Goal: Information Seeking & Learning: Check status

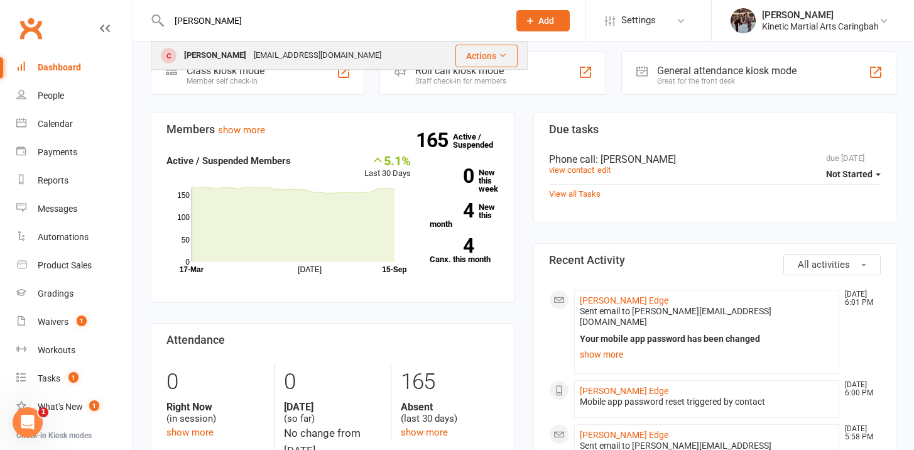
type input "[PERSON_NAME]"
click at [200, 51] on div "[PERSON_NAME]" at bounding box center [215, 55] width 70 height 18
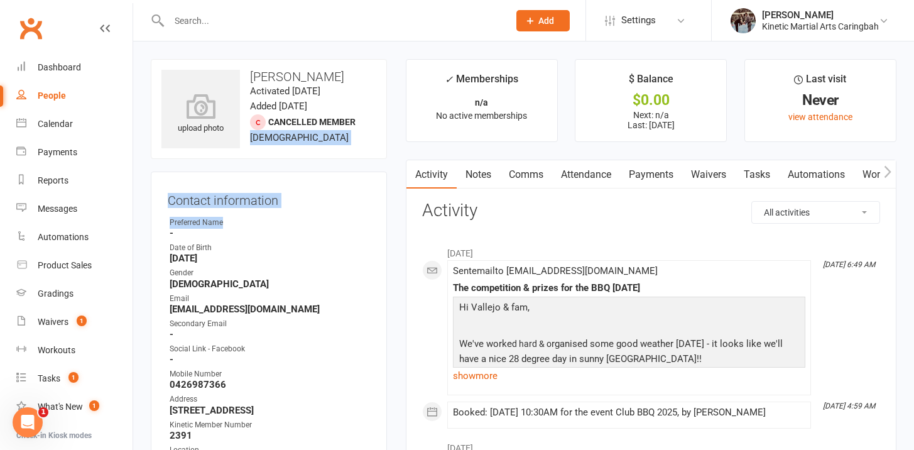
drag, startPoint x: 249, startPoint y: 143, endPoint x: 273, endPoint y: 243, distance: 102.7
click at [273, 240] on contact-information "upload photo [PERSON_NAME] Activated [DATE] Added [DATE] Cancelled member [DEMO…" at bounding box center [269, 298] width 236 height 478
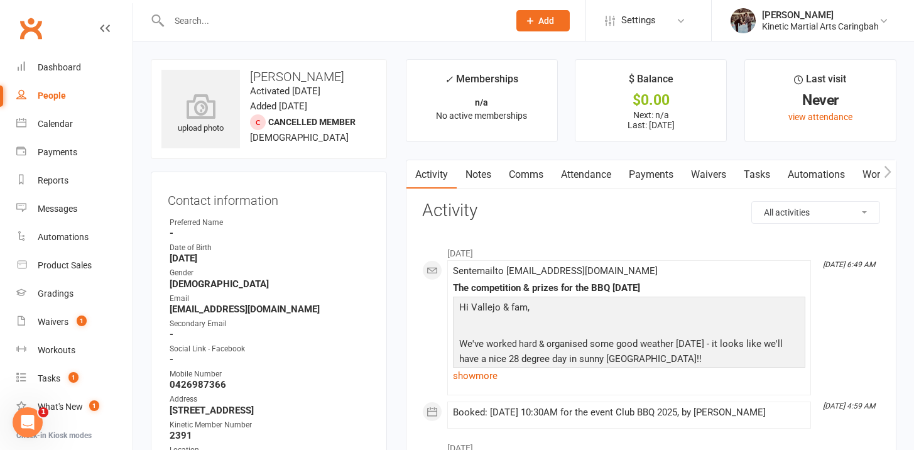
click at [267, 290] on ul "Owner Preferred Name - Date of Birth [DEMOGRAPHIC_DATA] Gender [DEMOGRAPHIC_DAT…" at bounding box center [269, 348] width 202 height 263
click at [209, 8] on div at bounding box center [325, 20] width 349 height 41
click at [202, 26] on input "text" at bounding box center [332, 21] width 335 height 18
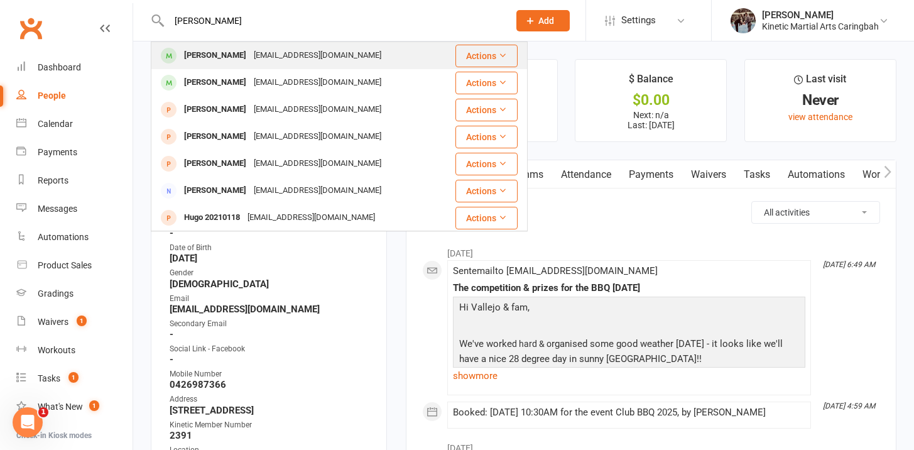
type input "[PERSON_NAME]"
click at [185, 51] on div "[PERSON_NAME]" at bounding box center [215, 55] width 70 height 18
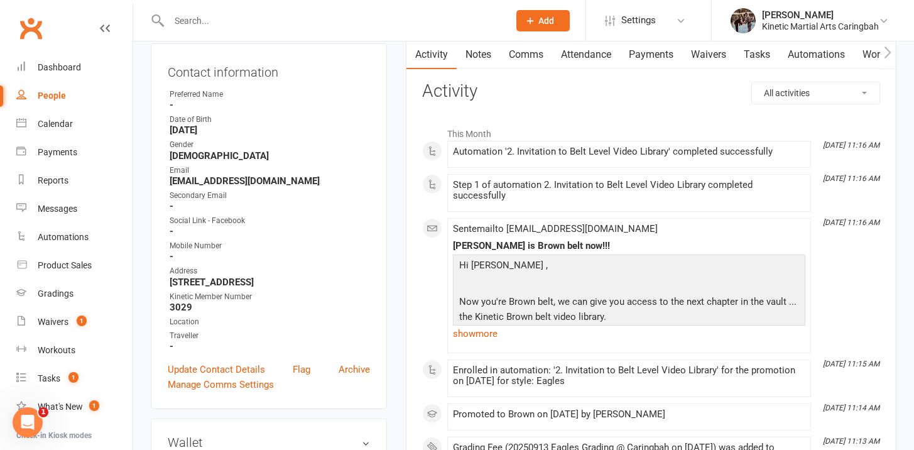
scroll to position [135, 0]
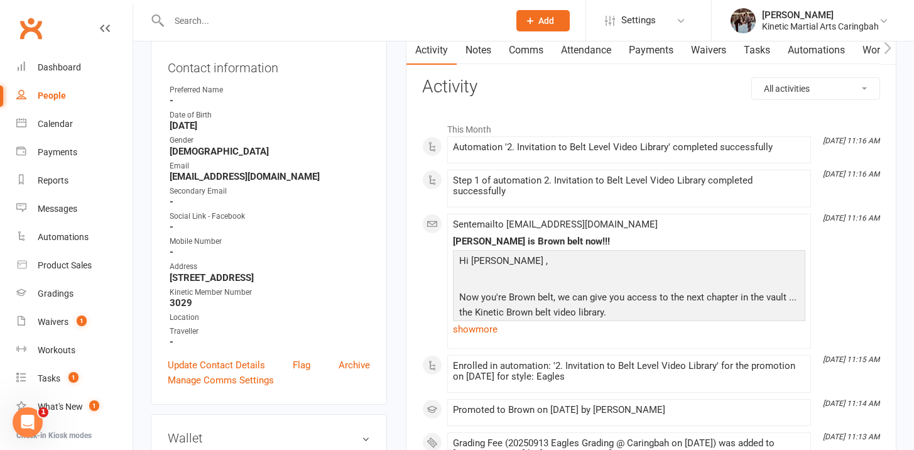
click at [270, 19] on input "text" at bounding box center [332, 21] width 335 height 18
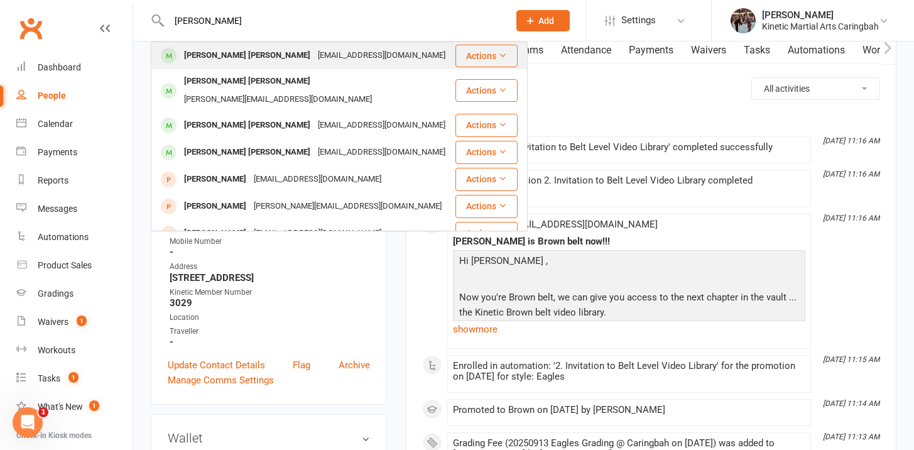
type input "[PERSON_NAME]"
click at [263, 66] on div "[PERSON_NAME] [PERSON_NAME] [EMAIL_ADDRESS][DOMAIN_NAME]" at bounding box center [303, 56] width 302 height 26
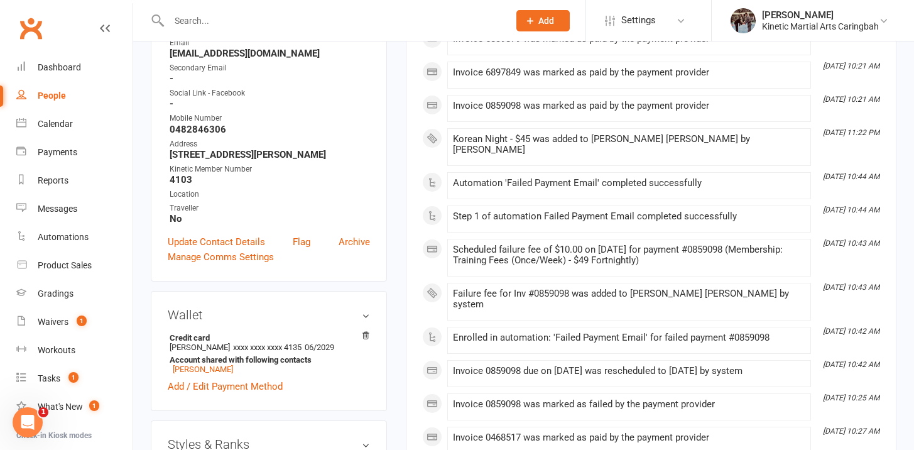
scroll to position [309, 0]
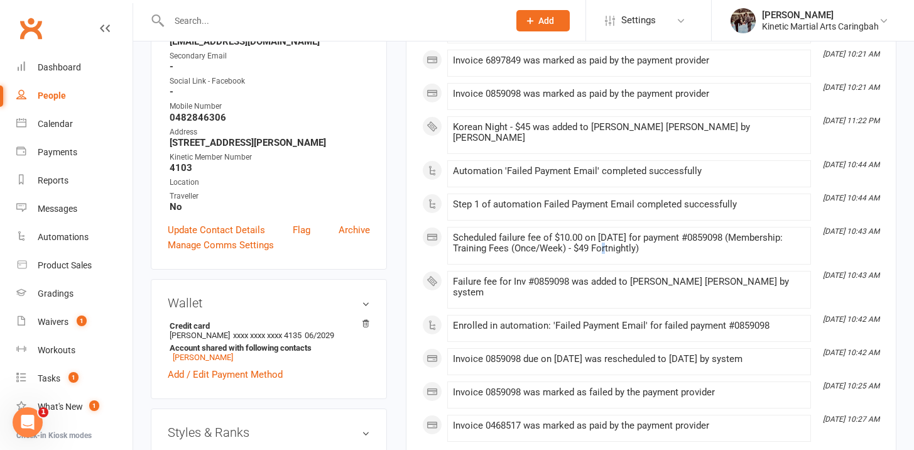
drag, startPoint x: 646, startPoint y: 237, endPoint x: 638, endPoint y: 237, distance: 7.5
click at [638, 237] on div "Scheduled failure fee of $10.00 on [DATE] for payment #0859098 (Membership: Tra…" at bounding box center [629, 242] width 352 height 21
drag, startPoint x: 638, startPoint y: 237, endPoint x: 663, endPoint y: 238, distance: 24.5
click at [663, 238] on div "Scheduled failure fee of $10.00 on [DATE] for payment #0859098 (Membership: Tra…" at bounding box center [629, 242] width 352 height 21
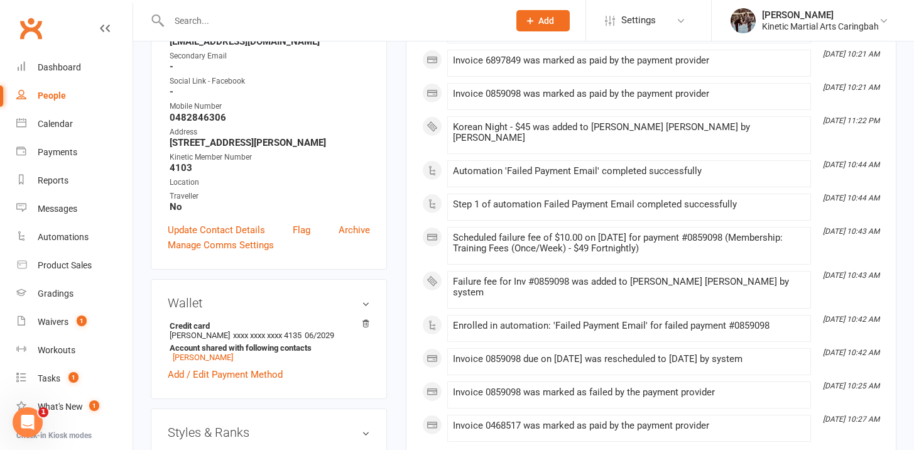
click at [663, 238] on div "Scheduled failure fee of $10.00 on [DATE] for payment #0859098 (Membership: Tra…" at bounding box center [629, 242] width 352 height 21
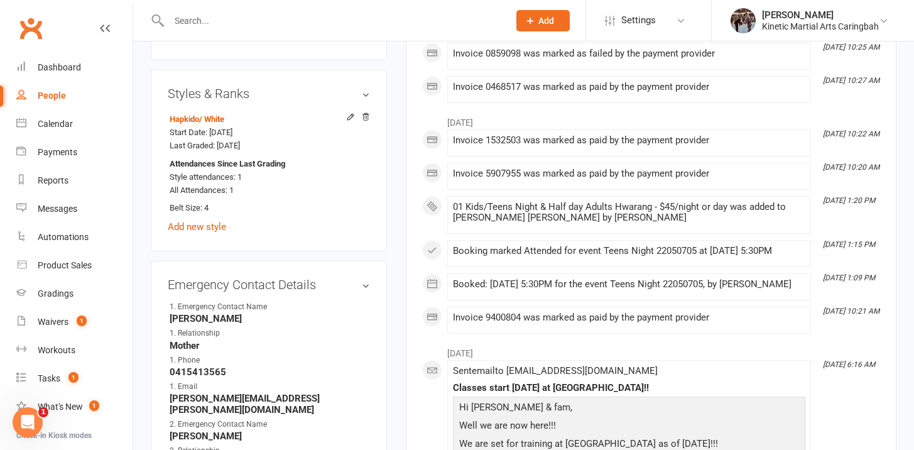
scroll to position [649, 0]
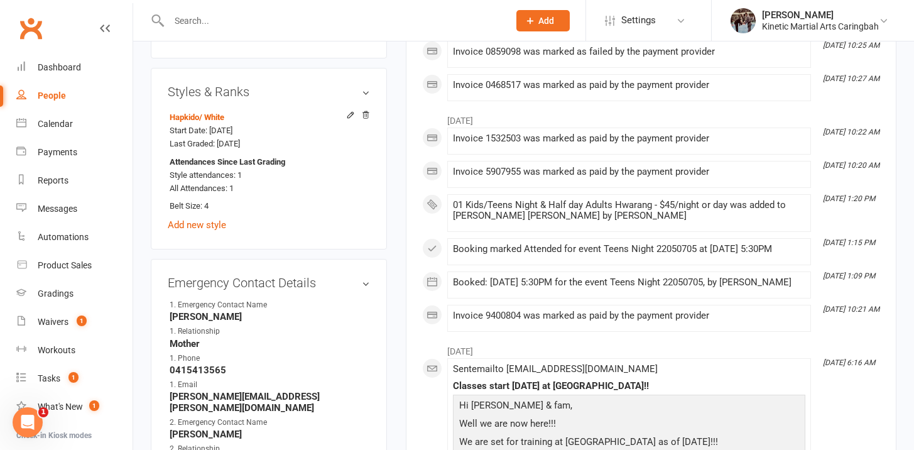
drag, startPoint x: 631, startPoint y: 184, endPoint x: 647, endPoint y: 184, distance: 15.7
click at [644, 200] on div "01 Kids/Teens Night & Half day Adults Hwarang - $45/night or day was added to […" at bounding box center [629, 210] width 352 height 21
click at [647, 200] on div "01 Kids/Teens Night & Half day Adults Hwarang - $45/night or day was added to […" at bounding box center [629, 210] width 352 height 21
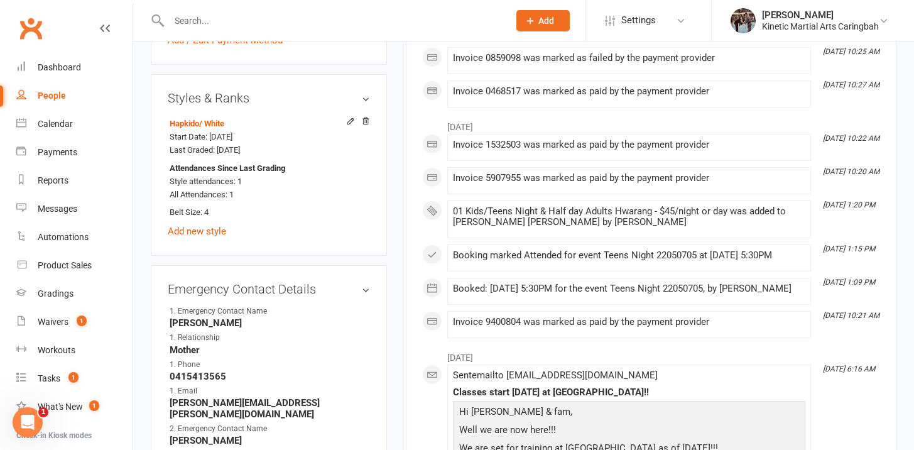
scroll to position [0, 0]
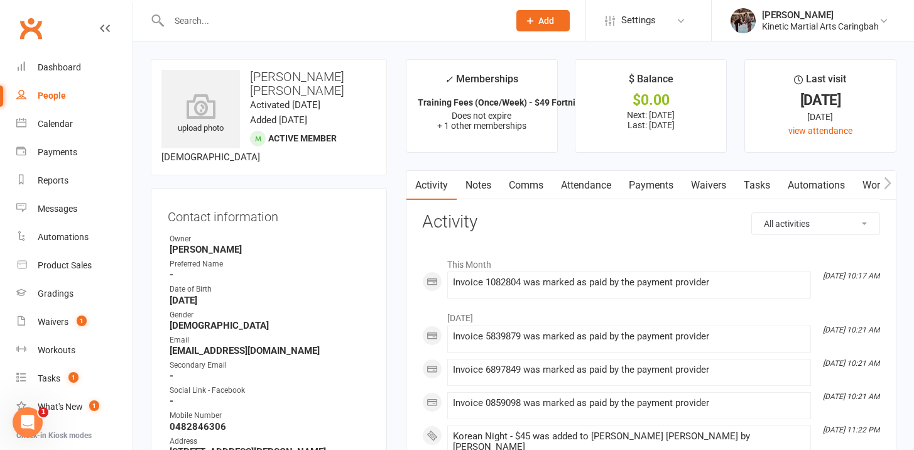
click at [644, 188] on link "Payments" at bounding box center [651, 185] width 62 height 29
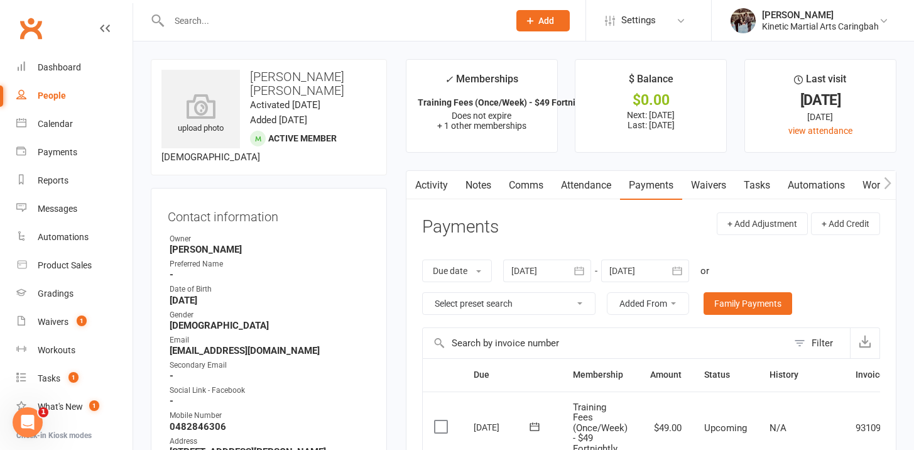
click at [244, 18] on input "text" at bounding box center [332, 21] width 335 height 18
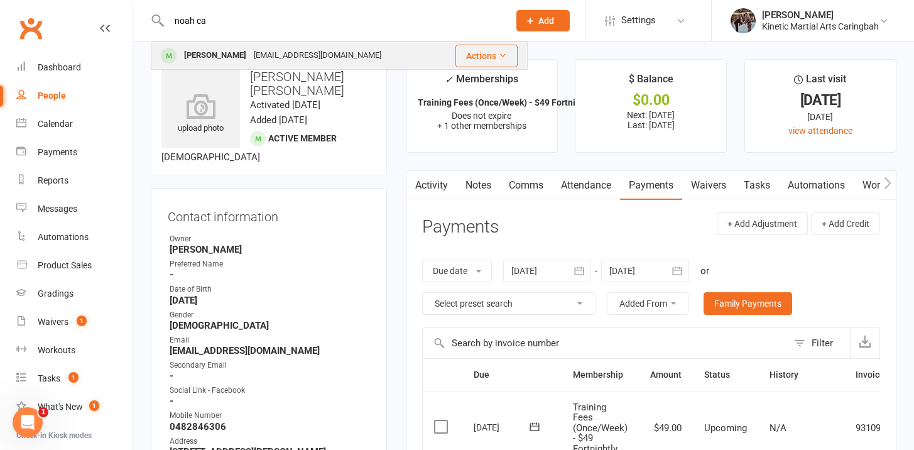
type input "noah ca"
click at [250, 57] on div "[EMAIL_ADDRESS][DOMAIN_NAME]" at bounding box center [317, 55] width 135 height 18
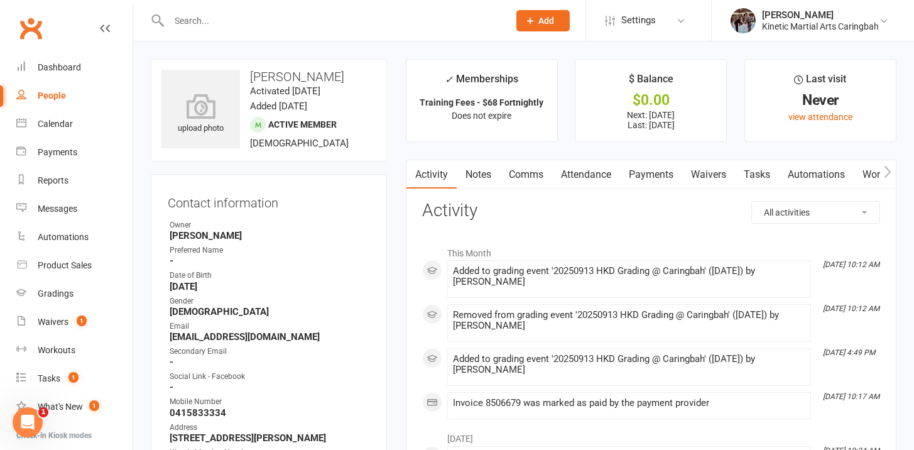
click at [667, 179] on link "Payments" at bounding box center [651, 174] width 62 height 29
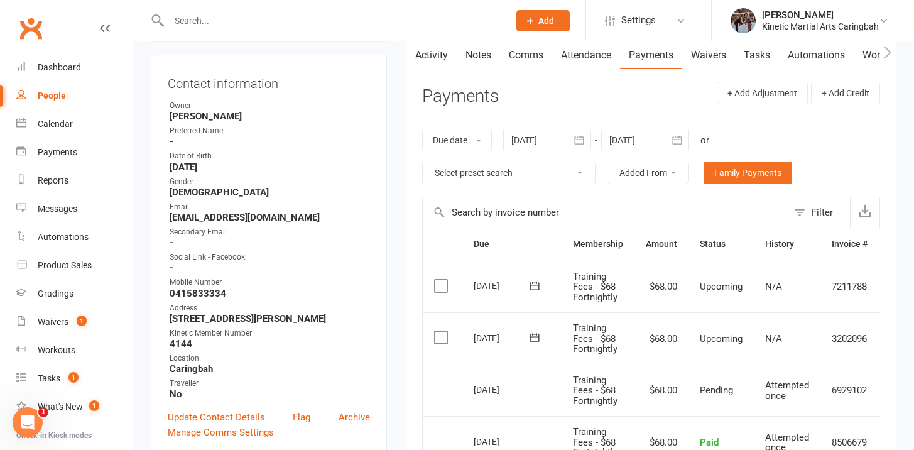
scroll to position [121, 0]
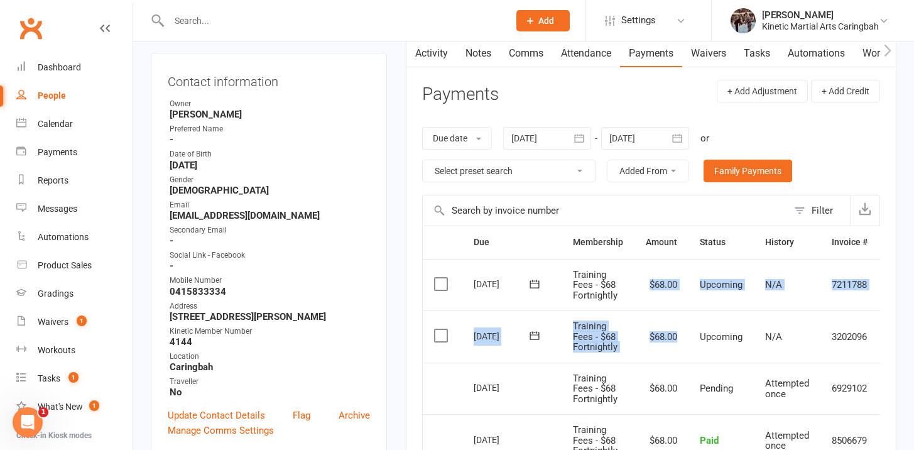
drag, startPoint x: 635, startPoint y: 279, endPoint x: 671, endPoint y: 365, distance: 93.2
click at [672, 363] on table "Due Contact Membership Amount Status History Invoice # Select this [DATE] [PERS…" at bounding box center [669, 364] width 495 height 278
click at [671, 365] on td "$68.00" at bounding box center [661, 388] width 54 height 52
drag, startPoint x: 671, startPoint y: 365, endPoint x: 630, endPoint y: 279, distance: 94.7
click at [630, 279] on table "Due Contact Membership Amount Status History Invoice # Select this [DATE] [PERS…" at bounding box center [669, 364] width 495 height 278
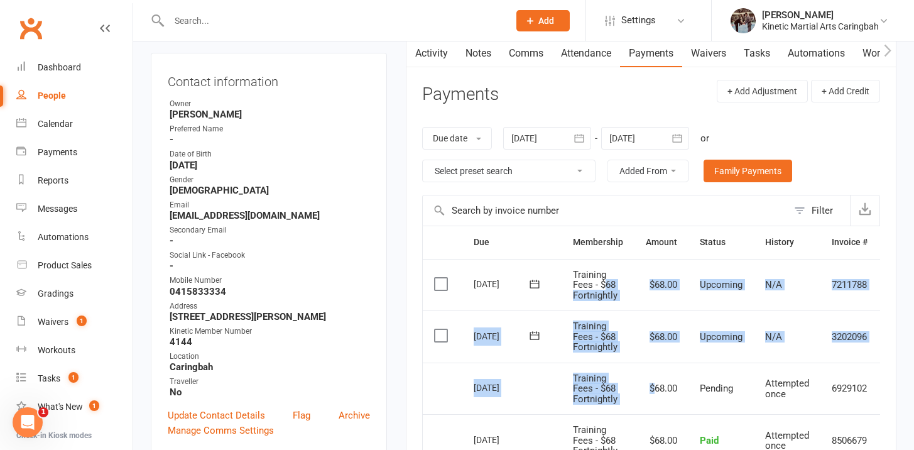
click at [630, 279] on td "Training Fees - $68 Fortnightly" at bounding box center [597, 285] width 73 height 52
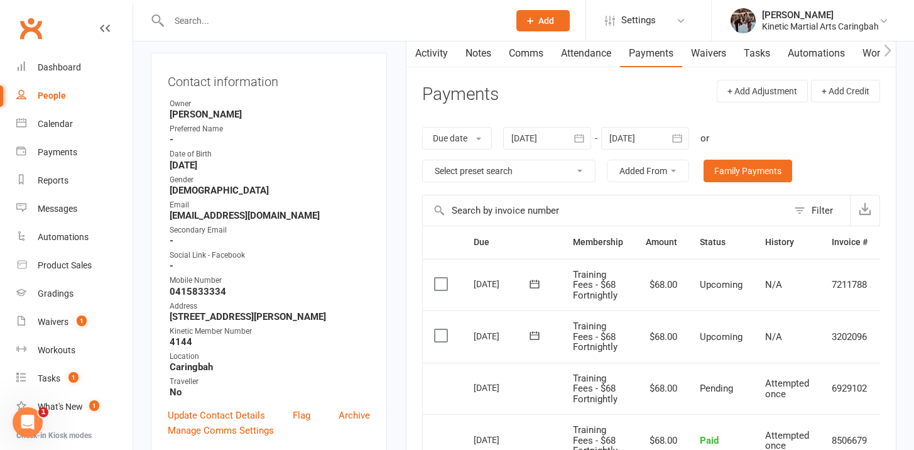
scroll to position [0, 0]
